Goal: Find specific page/section: Find specific page/section

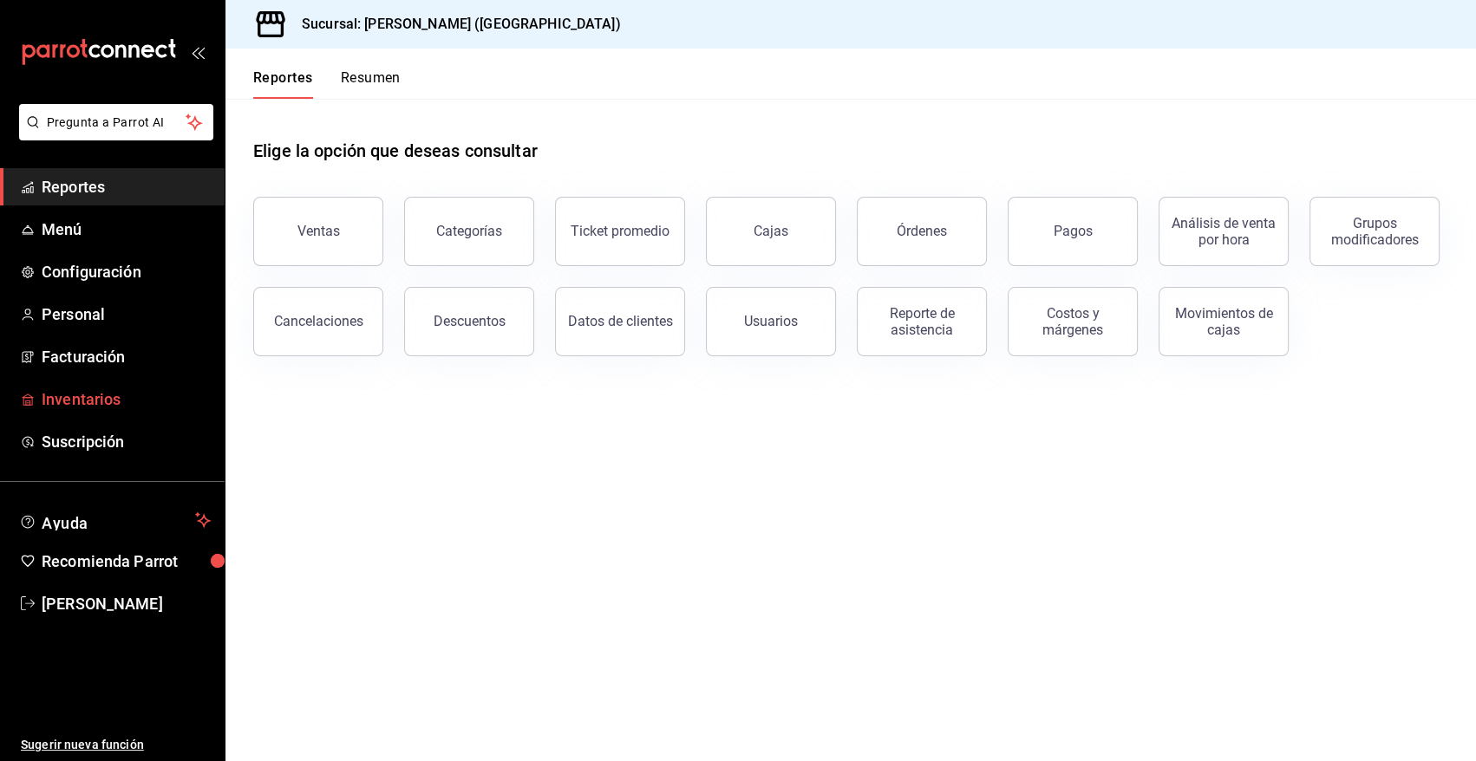
click at [77, 392] on span "Inventarios" at bounding box center [126, 399] width 169 height 23
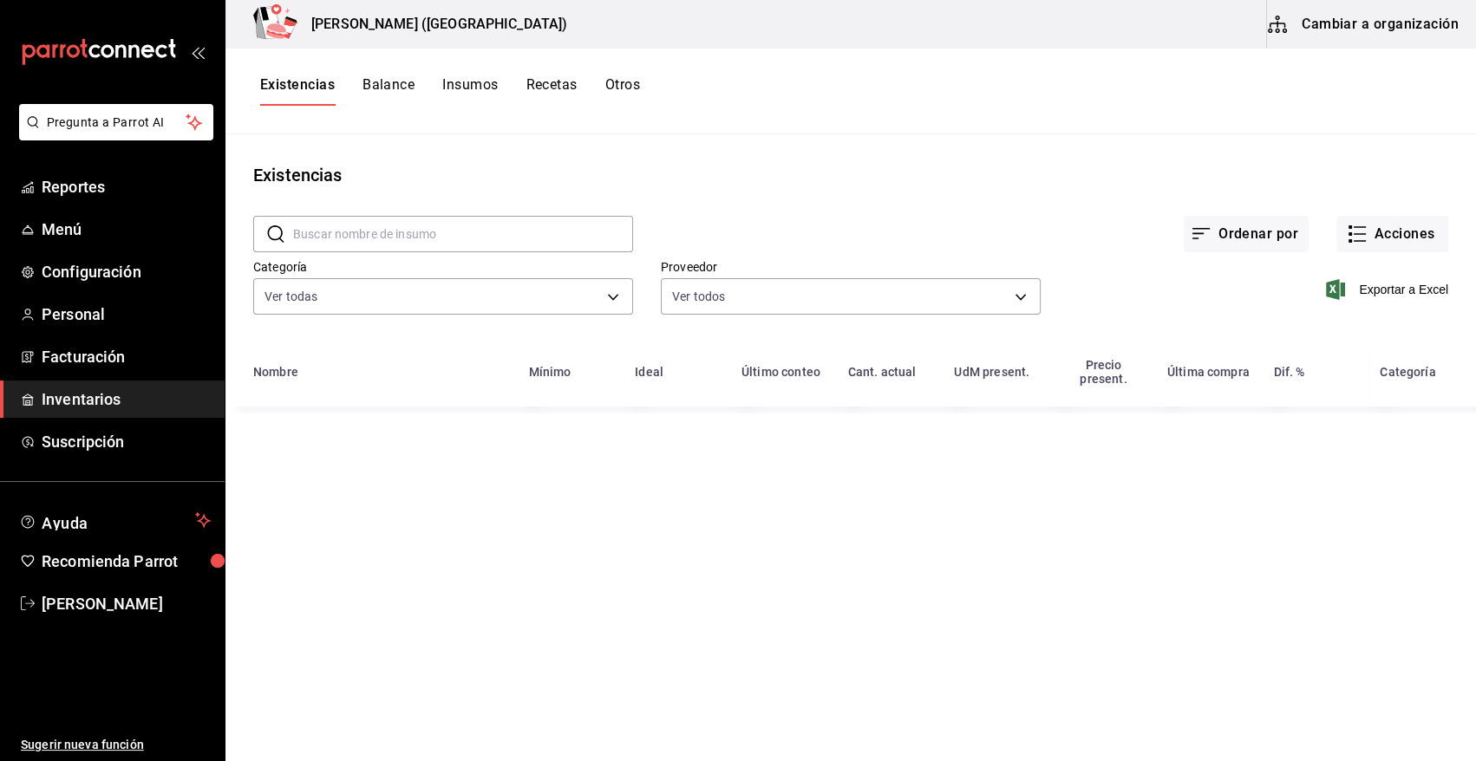
click at [373, 239] on input "text" at bounding box center [463, 234] width 340 height 35
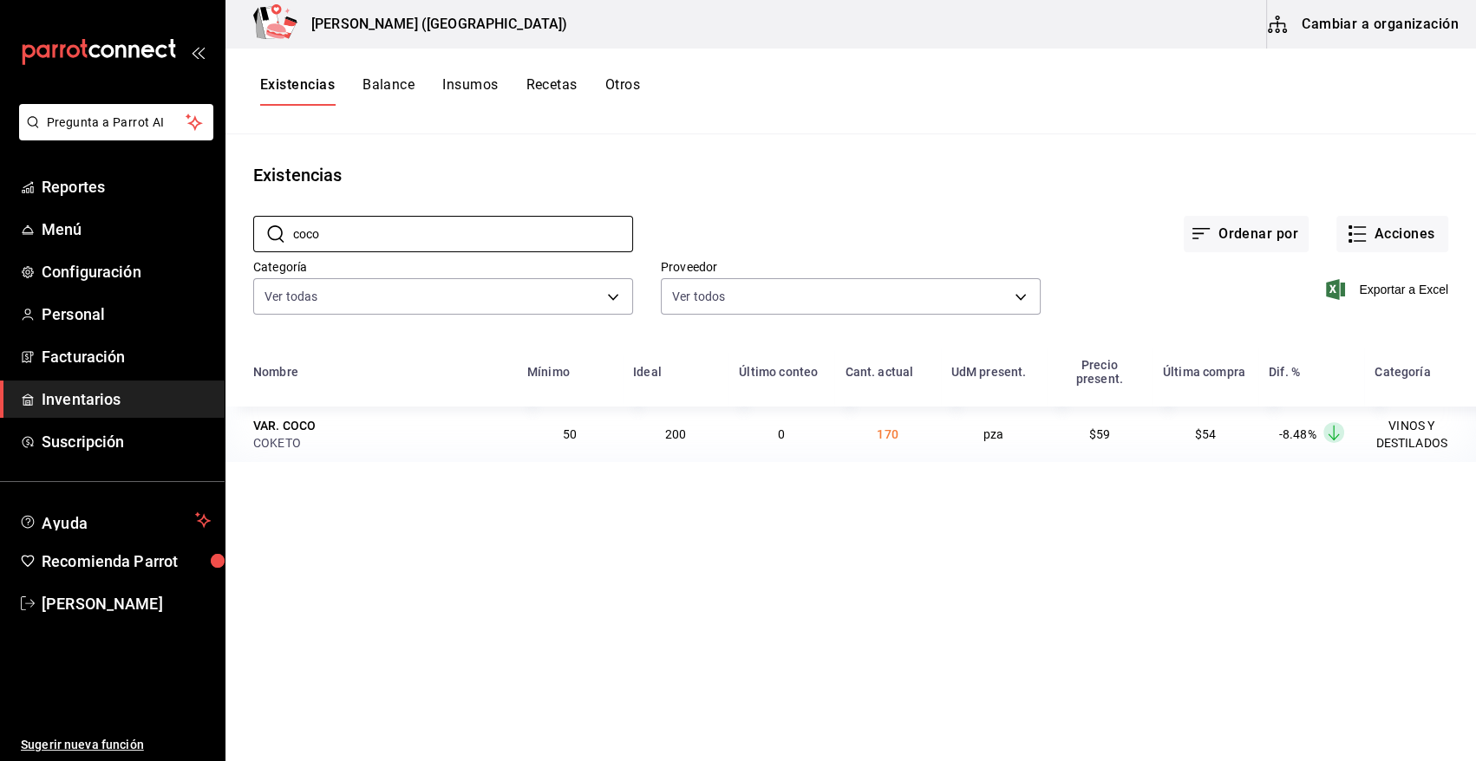
type input "coco"
